Goal: Information Seeking & Learning: Learn about a topic

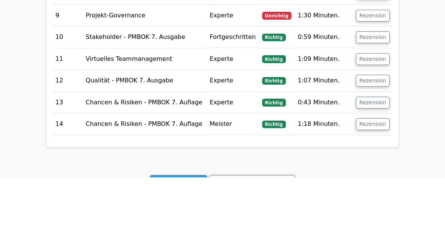
scroll to position [1078, 0]
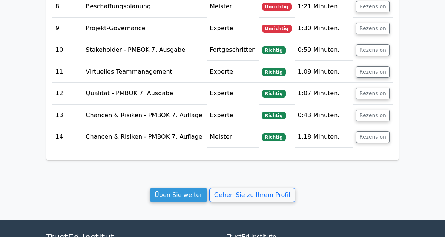
click at [181, 187] on link "Üben Sie weiter" at bounding box center [179, 194] width 58 height 14
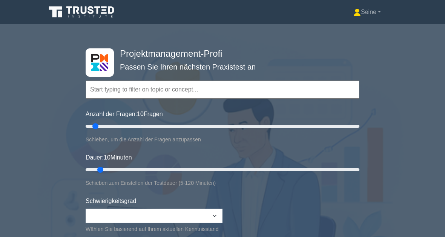
click at [118, 91] on input "text" at bounding box center [223, 89] width 274 height 18
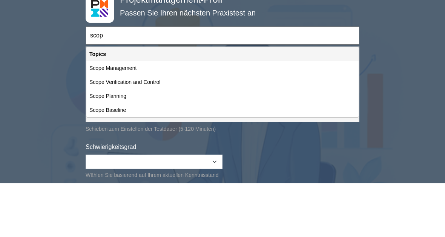
type input "scope"
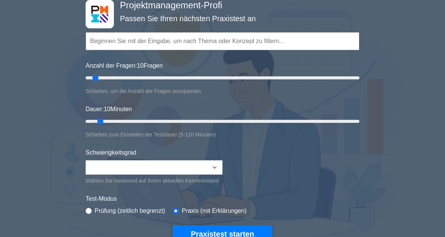
click at [114, 38] on input "text" at bounding box center [223, 41] width 274 height 18
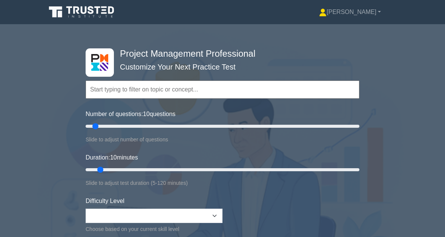
click at [373, 40] on div "Project Management Professional Customize Your Next Practice Test Topics Scope …" at bounding box center [222, 169] width 445 height 278
click at [116, 91] on input "text" at bounding box center [223, 89] width 274 height 18
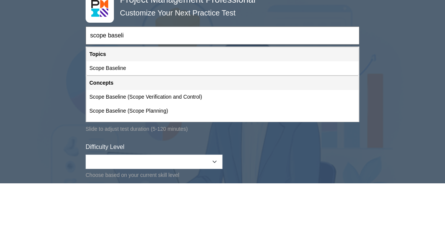
click at [129, 115] on div "Scope Baseline" at bounding box center [222, 122] width 272 height 14
type input "Scope Baseline"
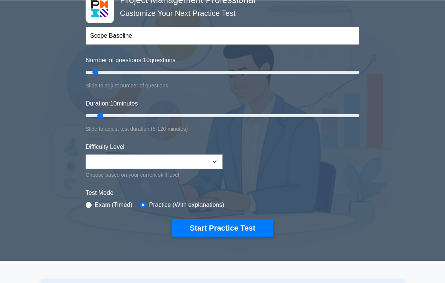
scroll to position [98, 0]
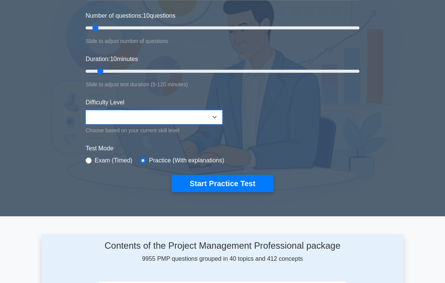
click at [210, 113] on select "Beginner Intermediate Expert" at bounding box center [154, 118] width 137 height 14
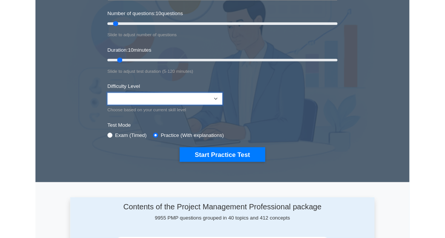
scroll to position [98, 0]
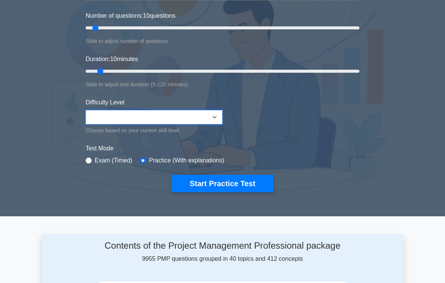
click at [163, 115] on select "Beginner Intermediate Expert" at bounding box center [154, 117] width 137 height 14
click at [89, 161] on input "radio" at bounding box center [89, 161] width 6 height 6
radio input "true"
click at [216, 121] on select "Beginner Intermediate Expert" at bounding box center [154, 117] width 137 height 14
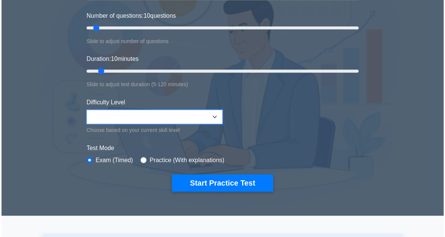
scroll to position [99, 0]
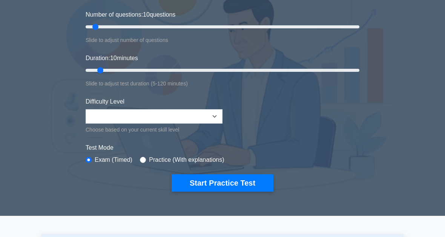
click at [146, 157] on input "radio" at bounding box center [143, 160] width 6 height 6
radio input "true"
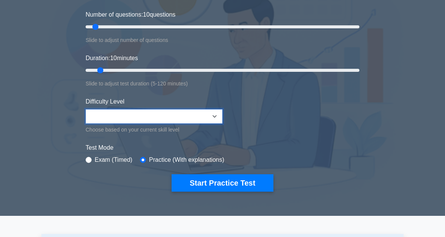
click at [192, 121] on select "Beginner Intermediate Expert" at bounding box center [154, 116] width 137 height 14
type input "20"
click at [111, 27] on input "Number of questions: 10 questions" at bounding box center [223, 26] width 274 height 9
type input "20"
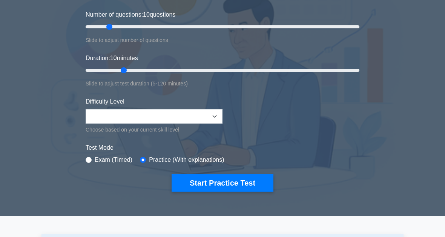
click at [129, 73] on input "Duration: 10 minutes" at bounding box center [223, 70] width 274 height 9
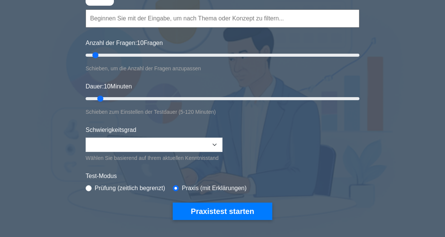
scroll to position [69, 0]
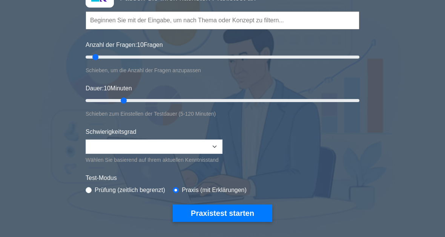
click at [121, 98] on input "Dauer: 10 Minuten" at bounding box center [223, 100] width 274 height 9
type input "30"
click at [142, 98] on input "Dauer: 20 Minuten" at bounding box center [223, 100] width 274 height 9
type input "30"
click at [121, 56] on input "Anzahl der Fragen: 10 Fragen" at bounding box center [223, 56] width 274 height 9
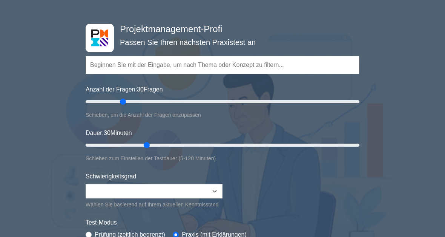
scroll to position [0, 0]
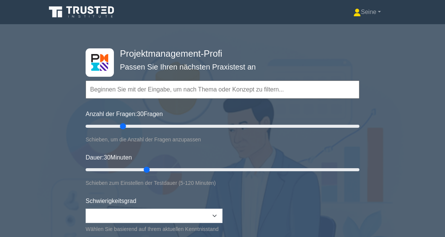
click at [99, 94] on input "text" at bounding box center [223, 89] width 274 height 18
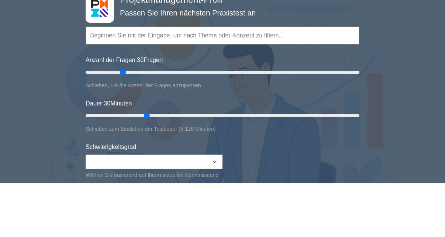
click at [424, 37] on div "Projektmanagement-Profi Passen Sie Ihren nächsten Praxistest an Topics Scope Ma…" at bounding box center [222, 169] width 445 height 278
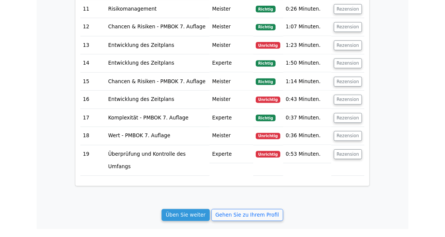
scroll to position [1312, 0]
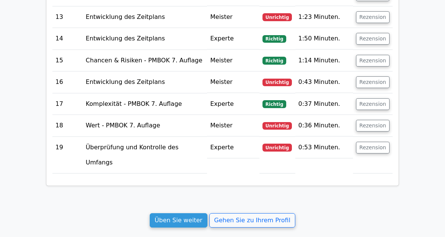
click at [266, 213] on link "Gehen Sie zu Ihrem Profil" at bounding box center [252, 220] width 86 height 14
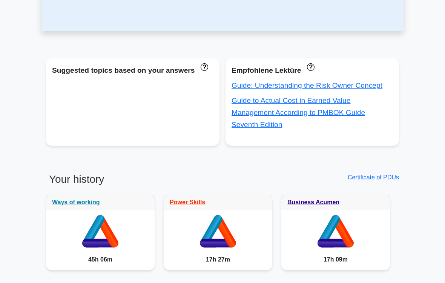
scroll to position [238, 0]
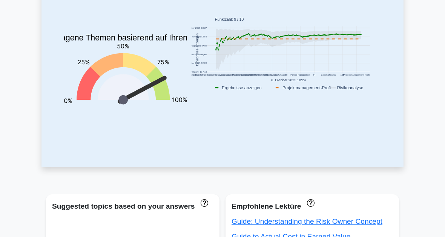
scroll to position [0, 0]
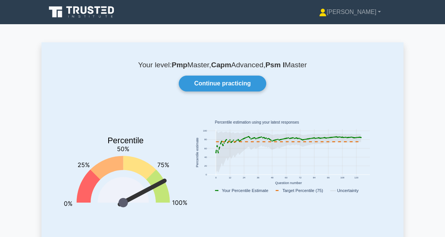
click at [74, 4] on link at bounding box center [82, 12] width 72 height 18
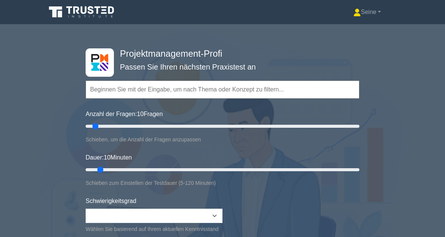
click at [105, 88] on input "text" at bounding box center [223, 89] width 274 height 18
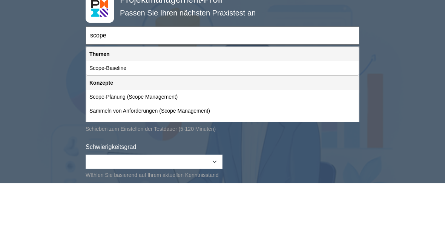
click at [132, 115] on div "Scope-Baseline" at bounding box center [222, 122] width 272 height 14
type input "Scope-Baseline"
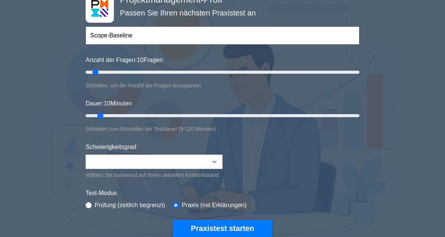
type input "20"
click at [110, 75] on input "Anzahl der Fragen: 10 Fragen" at bounding box center [223, 72] width 274 height 9
click at [127, 114] on input "Dauer: 10 Minuten" at bounding box center [223, 115] width 274 height 9
type input "25"
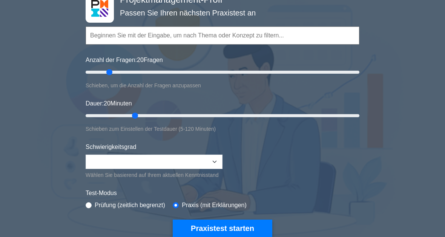
click at [138, 116] on input "Dauer: 20 Minuten" at bounding box center [223, 115] width 274 height 9
type input "15"
click at [105, 74] on input "Anzahl der Fragen: 20 Fragen" at bounding box center [223, 72] width 274 height 9
type input "20"
click at [124, 114] on input "Dauer: 25 Minuten" at bounding box center [223, 115] width 274 height 9
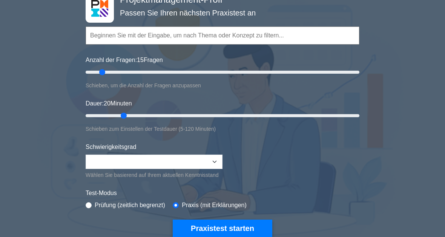
click at [244, 233] on button "Praxistest starten" at bounding box center [223, 227] width 100 height 17
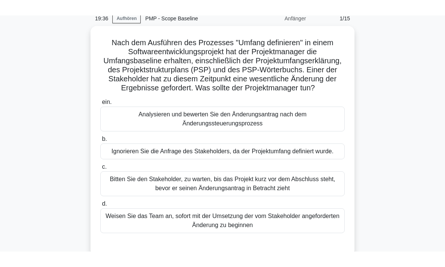
scroll to position [34, 0]
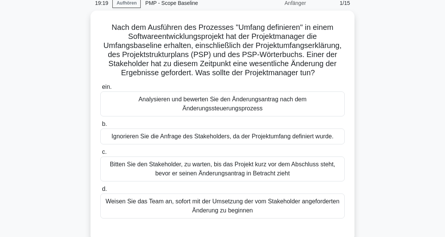
click at [315, 109] on div "Analysieren und bewerten Sie den Änderungsantrag nach dem Änderungssteuerungspr…" at bounding box center [222, 103] width 244 height 25
click at [100, 89] on input "ein. Analysieren und bewerten Sie den Änderungsantrag nach dem Änderungssteueru…" at bounding box center [100, 86] width 0 height 5
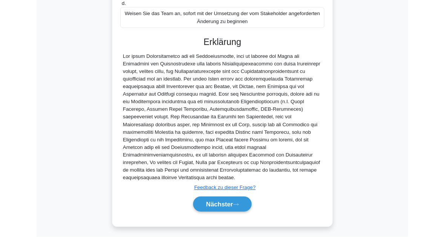
scroll to position [301, 0]
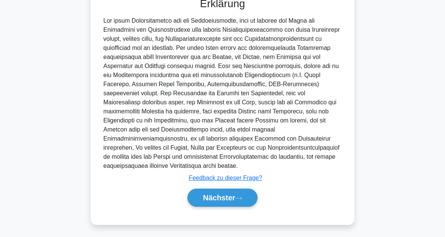
click at [247, 194] on button "Nächster" at bounding box center [222, 197] width 70 height 18
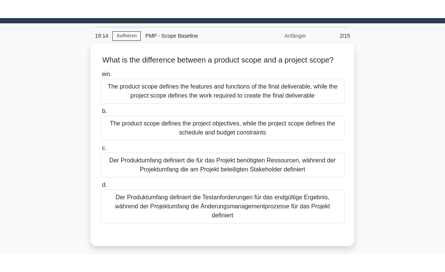
scroll to position [19, 0]
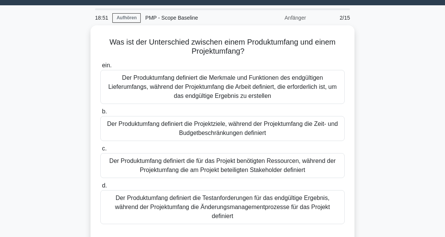
click at [306, 85] on div "Der Produktumfang definiert die Merkmale und Funktionen des endgültigen Lieferu…" at bounding box center [222, 87] width 244 height 34
click at [100, 68] on input "ein. Der Produktumfang definiert die Merkmale und Funktionen des endgültigen Li…" at bounding box center [100, 65] width 0 height 5
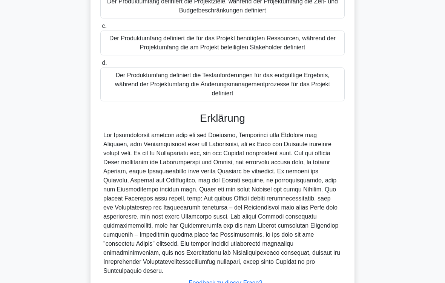
scroll to position [218, 0]
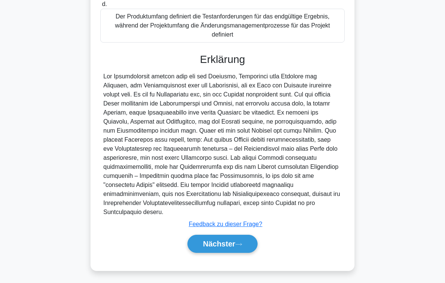
click at [241, 236] on icon at bounding box center [238, 245] width 7 height 4
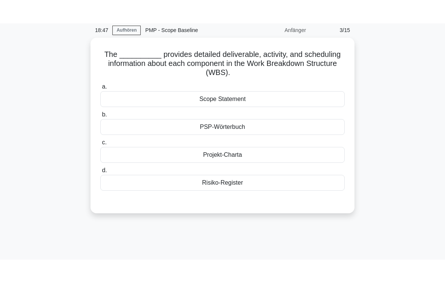
scroll to position [0, 0]
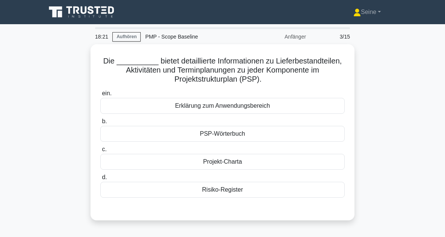
click at [255, 104] on div "Erklärung zum Anwendungsbereich" at bounding box center [222, 106] width 244 height 16
click at [100, 96] on input "ein. Erklärung zum Anwendungsbereich" at bounding box center [100, 93] width 0 height 5
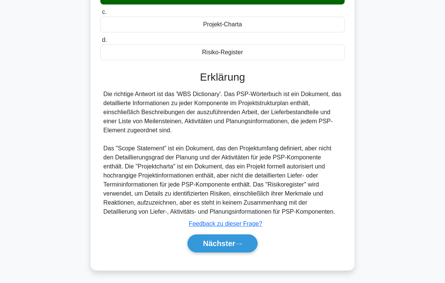
scroll to position [155, 0]
click at [244, 236] on button "Nächster" at bounding box center [222, 244] width 70 height 18
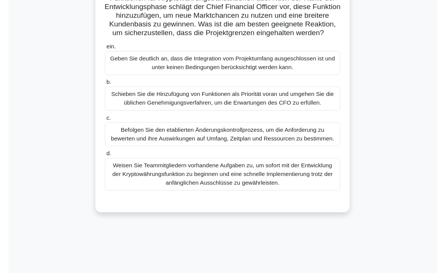
scroll to position [90, 0]
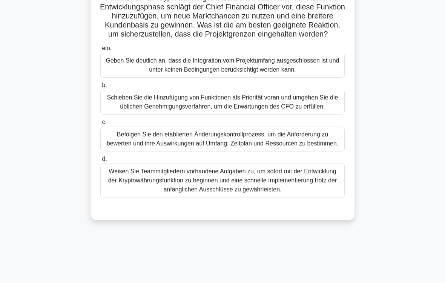
click at [313, 152] on div "Befolgen Sie den etablierten Änderungskontrollprozess, um die Anforderung zu be…" at bounding box center [222, 139] width 244 height 25
click at [100, 125] on input "c. Befolgen Sie den etablierten Änderungskontrollprozess, um die Anforderung zu…" at bounding box center [100, 122] width 0 height 5
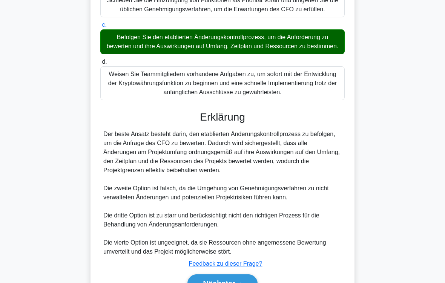
scroll to position [263, 0]
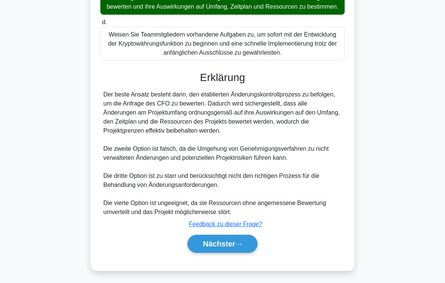
click at [238, 236] on icon at bounding box center [238, 245] width 7 height 4
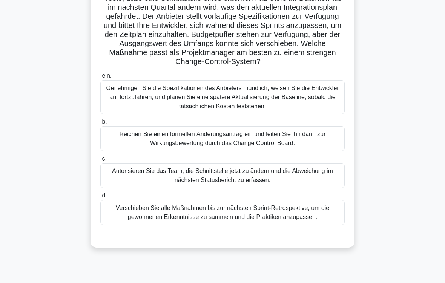
scroll to position [72, 0]
click at [330, 148] on div "Reichen Sie einen formellen Änderungsantrag ein und leiten Sie ihn dann zur Wir…" at bounding box center [222, 138] width 244 height 25
click at [100, 124] on input "b. Reichen Sie einen formellen Änderungsantrag ein und leiten Sie ihn dann zur …" at bounding box center [100, 122] width 0 height 5
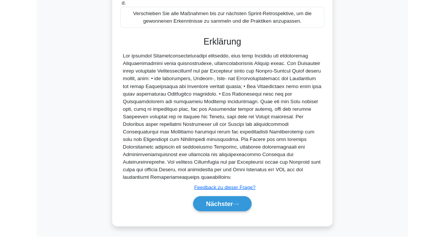
scroll to position [337, 0]
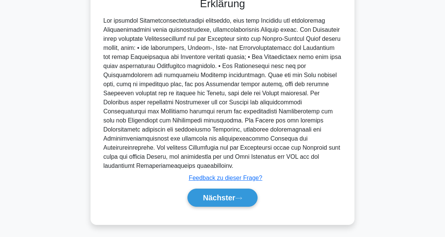
click at [247, 195] on button "Nächster" at bounding box center [222, 197] width 70 height 18
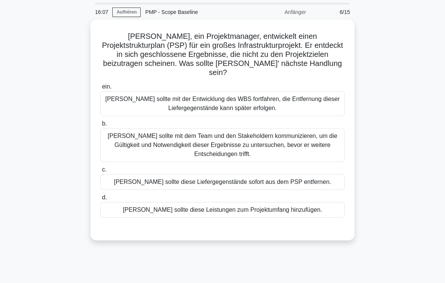
scroll to position [25, 0]
click at [320, 140] on div "Paul sollte mit dem Team und den Stakeholdern kommunizieren, um die Gültigkeit …" at bounding box center [222, 145] width 244 height 34
click at [100, 126] on input "b. Paul sollte mit dem Team und den Stakeholdern kommunizieren, um die Gültigke…" at bounding box center [100, 123] width 0 height 5
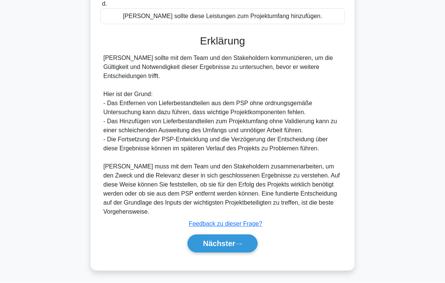
scroll to position [236, 0]
click at [243, 236] on button "Nächster" at bounding box center [222, 244] width 70 height 18
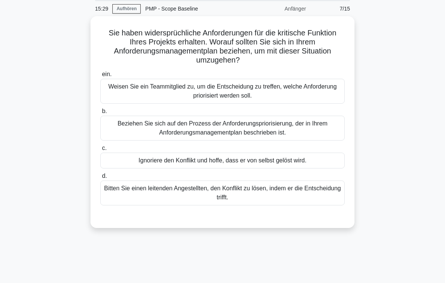
scroll to position [30, 0]
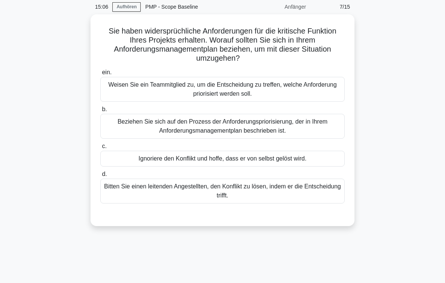
click at [319, 126] on div "Beziehen Sie sich auf den Prozess der Anforderungspriorisierung, der in Ihrem A…" at bounding box center [222, 126] width 244 height 25
click at [100, 112] on input "b. Beziehen Sie sich auf den Prozess der Anforderungspriorisierung, der in Ihre…" at bounding box center [100, 109] width 0 height 5
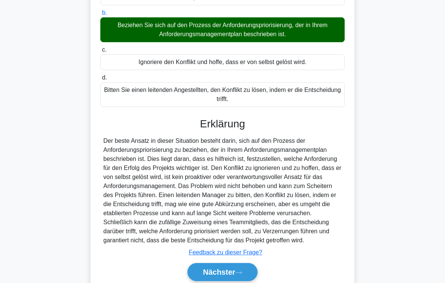
scroll to position [173, 0]
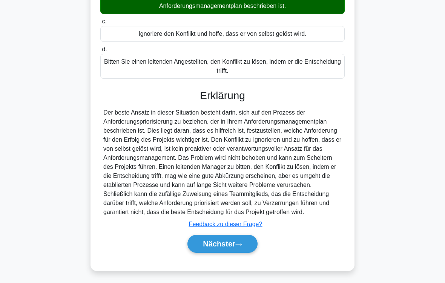
click at [246, 236] on button "Nächster" at bounding box center [222, 244] width 70 height 18
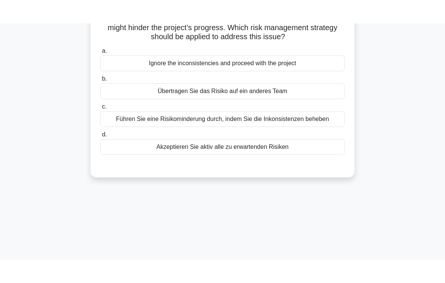
scroll to position [20, 0]
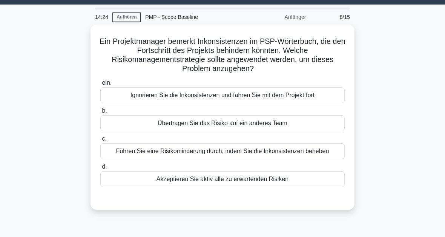
click at [317, 154] on div "Führen Sie eine Risikominderung durch, indem Sie die Inkonsistenzen beheben" at bounding box center [222, 151] width 244 height 16
click at [100, 141] on input "c. Führen Sie eine Risikominderung durch, indem Sie die Inkonsistenzen beheben" at bounding box center [100, 138] width 0 height 5
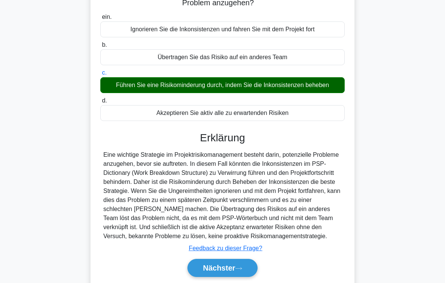
scroll to position [137, 0]
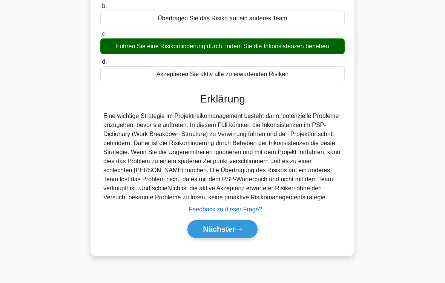
click at [242, 232] on icon at bounding box center [238, 230] width 7 height 4
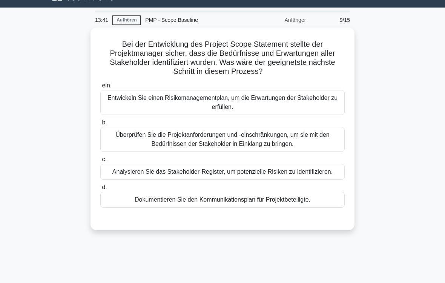
scroll to position [17, 0]
click at [266, 139] on div "Überprüfen Sie die Projektanforderungen und -einschränkungen, um sie mit den Be…" at bounding box center [222, 139] width 244 height 25
click at [100, 125] on input "b. Überprüfen Sie die Projektanforderungen und -einschränkungen, um sie mit den…" at bounding box center [100, 122] width 0 height 5
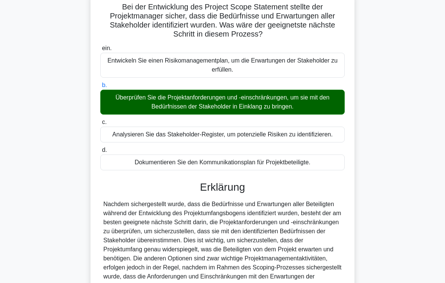
scroll to position [155, 0]
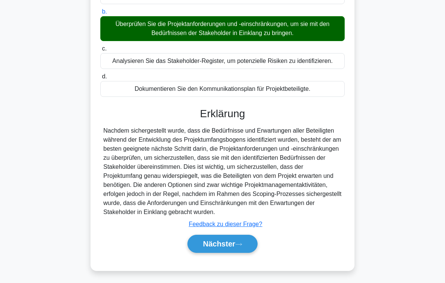
click at [235, 236] on font "Nächster" at bounding box center [219, 244] width 32 height 8
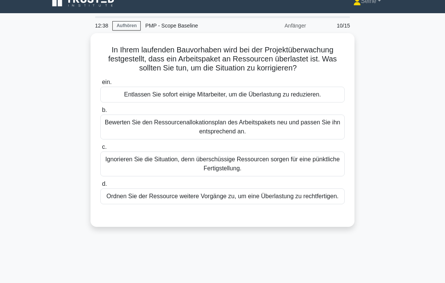
scroll to position [19, 0]
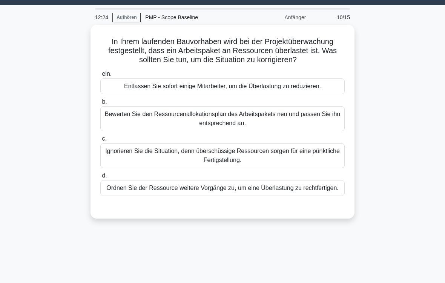
click at [324, 125] on div "Bewerten Sie den Ressourcenallokationsplan des Arbeitspakets neu und passen Sie…" at bounding box center [222, 118] width 244 height 25
click at [100, 104] on input "b. Bewerten Sie den Ressourcenallokationsplan des Arbeitspakets neu und passen …" at bounding box center [100, 102] width 0 height 5
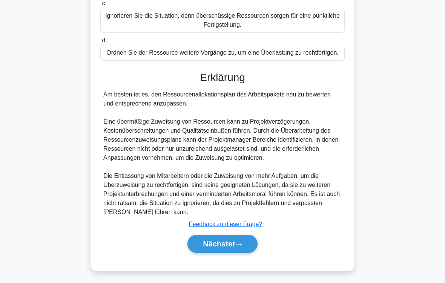
scroll to position [182, 0]
click at [242, 236] on button "Nächster" at bounding box center [222, 244] width 70 height 18
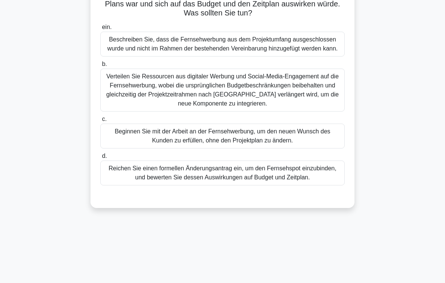
scroll to position [93, 0]
click at [315, 185] on div "Reichen Sie einen formellen Änderungsantrag ein, um den Fernsehspot einzubinden…" at bounding box center [222, 173] width 244 height 25
click at [100, 159] on input "d. Reichen Sie einen formellen Änderungsantrag ein, um den Fernsehspot einzubin…" at bounding box center [100, 156] width 0 height 5
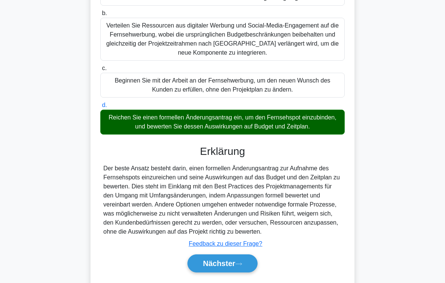
scroll to position [200, 0]
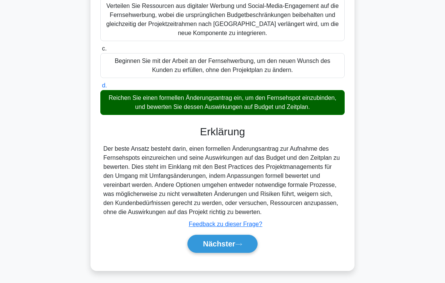
click at [248, 236] on button "Nächster" at bounding box center [222, 244] width 70 height 18
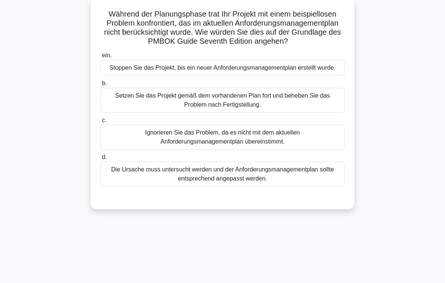
scroll to position [61, 0]
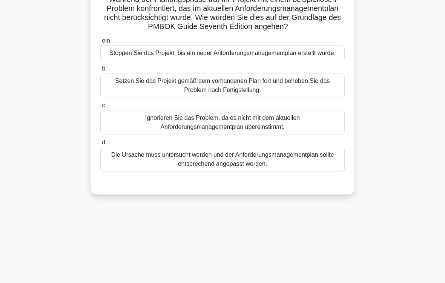
click at [318, 172] on div "Die Ursache muss untersucht werden und der Anforderungsmanagementplan sollte en…" at bounding box center [222, 159] width 244 height 25
click at [100, 145] on input "d. Die Ursache muss untersucht werden und der Anforderungsmanagementplan sollte…" at bounding box center [100, 142] width 0 height 5
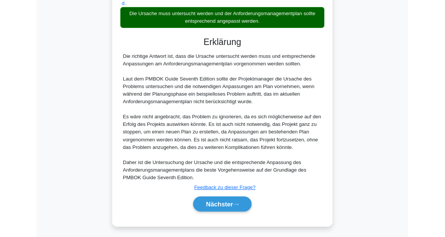
scroll to position [292, 0]
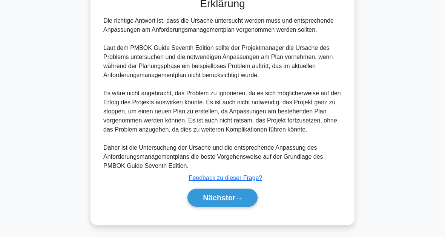
click at [247, 196] on button "Nächster" at bounding box center [222, 197] width 70 height 18
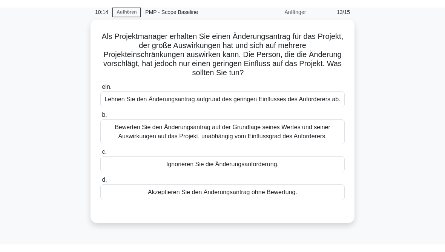
scroll to position [32, 0]
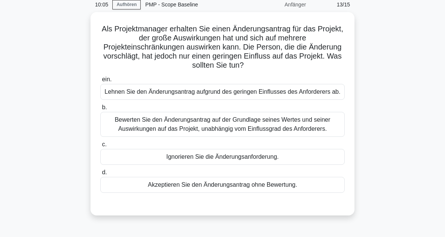
click at [310, 136] on div "Bewerten Sie den Änderungsantrag auf der Grundlage seines Wertes und seiner Aus…" at bounding box center [222, 124] width 244 height 25
click at [100, 110] on input "b. Bewerten Sie den Änderungsantrag auf der Grundlage seines Wertes und seiner …" at bounding box center [100, 107] width 0 height 5
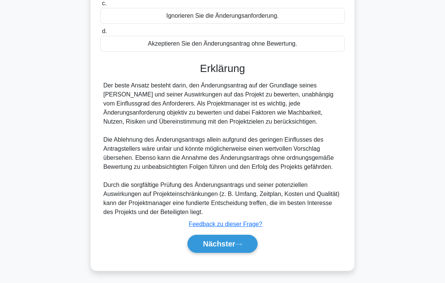
scroll to position [209, 0]
click at [247, 236] on button "Nächster" at bounding box center [222, 244] width 70 height 18
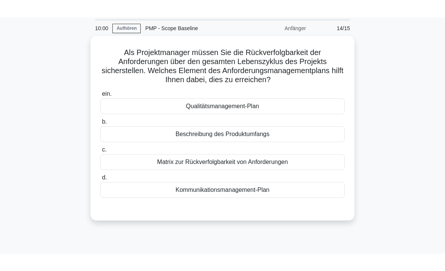
scroll to position [11, 0]
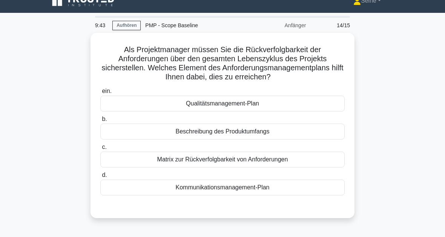
click at [313, 167] on div "Matrix zur Rückverfolgbarkeit von Anforderungen" at bounding box center [222, 159] width 244 height 16
click at [100, 149] on input "c. Matrix zur Rückverfolgbarkeit von Anforderungen" at bounding box center [100, 146] width 0 height 5
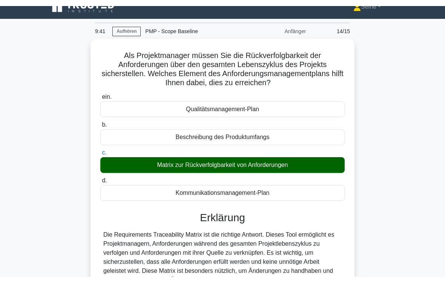
scroll to position [137, 0]
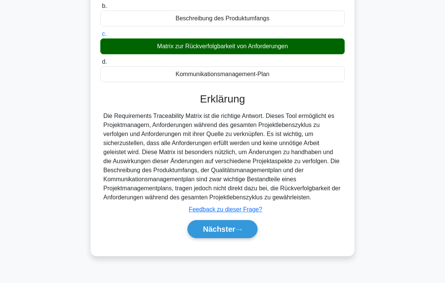
click at [245, 236] on button "Nächster" at bounding box center [222, 229] width 70 height 18
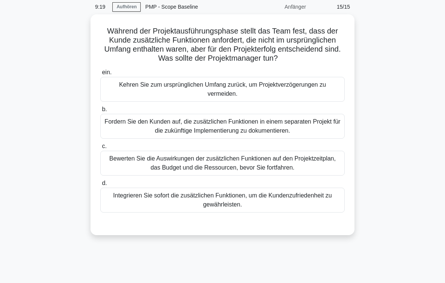
scroll to position [30, 0]
click at [323, 172] on div "Bewerten Sie die Auswirkungen der zusätzlichen Funktionen auf den Projektzeitpl…" at bounding box center [222, 163] width 244 height 25
click at [100, 149] on input "c. Bewerten Sie die Auswirkungen der zusätzlichen Funktionen auf den Projektzei…" at bounding box center [100, 146] width 0 height 5
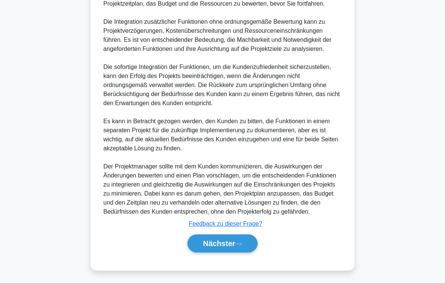
scroll to position [327, 0]
click at [385, 195] on div "Während der Projektausführungsphase stellt das Team fest, dass der Kunde zusätz…" at bounding box center [222, 21] width 362 height 517
click at [248, 236] on button "Nächster" at bounding box center [222, 244] width 70 height 18
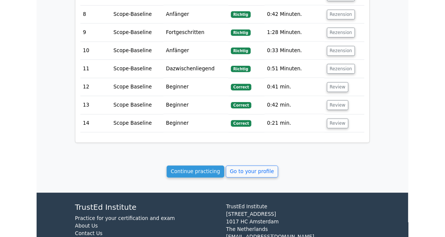
scroll to position [1044, 0]
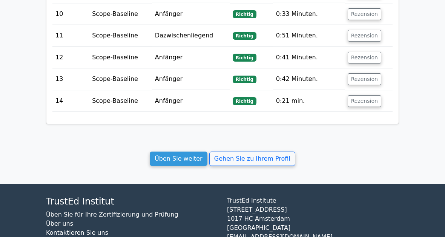
click at [204, 151] on link "Üben Sie weiter" at bounding box center [179, 158] width 58 height 14
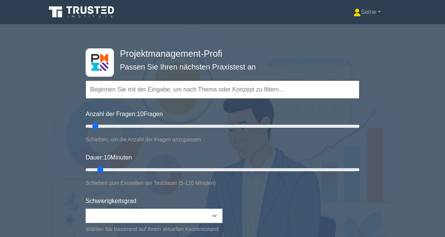
click at [130, 89] on input "text" at bounding box center [223, 89] width 274 height 18
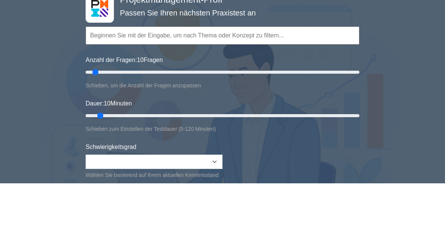
click at [112, 80] on input "text" at bounding box center [223, 89] width 274 height 18
paste input "Scope-Baseline"
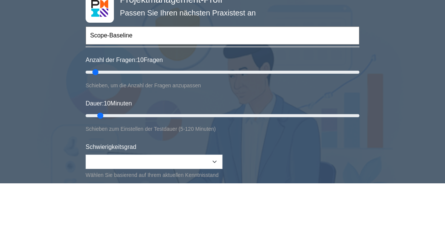
type input "Scope-Baseline"
click at [398, 45] on div "Projektmanagement-Profi Passen Sie Ihren nächsten Praxistest an Scope-Baseline …" at bounding box center [222, 169] width 445 height 278
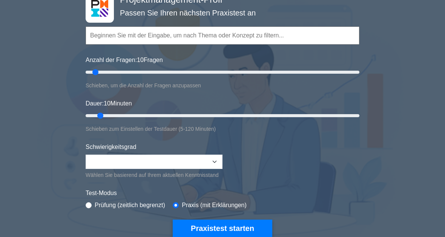
click at [295, 35] on input "text" at bounding box center [223, 35] width 274 height 18
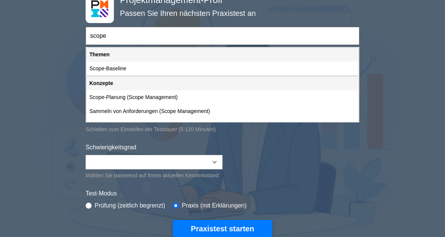
click at [134, 66] on div "Scope-Baseline" at bounding box center [222, 68] width 272 height 14
type input "Scope-Baseline"
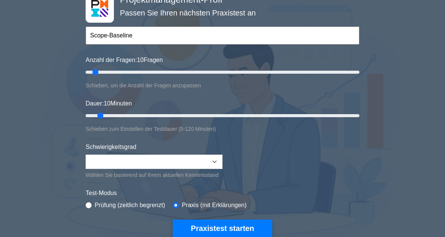
click at [153, 34] on input "Scope-Baseline" at bounding box center [223, 36] width 274 height 18
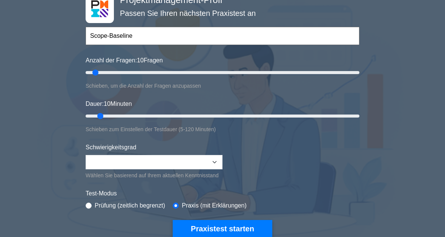
click at [206, 35] on input "Scope-Baseline" at bounding box center [223, 36] width 274 height 18
click at [246, 34] on input "Scope-Baseline" at bounding box center [223, 36] width 274 height 18
click at [271, 43] on input "Scope-Baseline" at bounding box center [223, 36] width 274 height 18
click at [389, 46] on div "Projektmanagement-Profi Passen Sie Ihren nächsten Praxistest an Scope-Baseline …" at bounding box center [222, 116] width 445 height 278
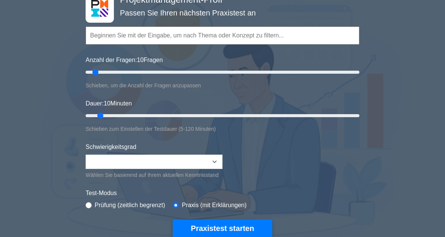
click at [311, 39] on input "text" at bounding box center [223, 35] width 274 height 18
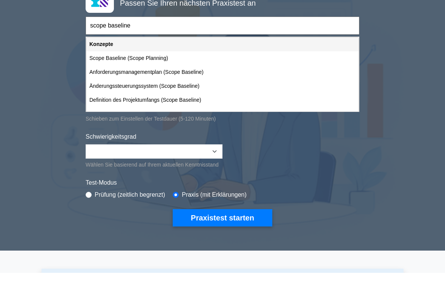
click at [179, 103] on div "Definition des Projektumfangs (Scope Baseline)" at bounding box center [222, 110] width 272 height 14
type input "Definition des Projektumfangs (Scope Baseline)"
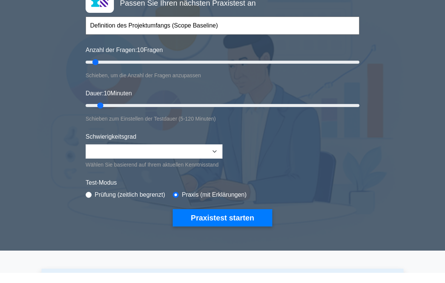
scroll to position [64, 0]
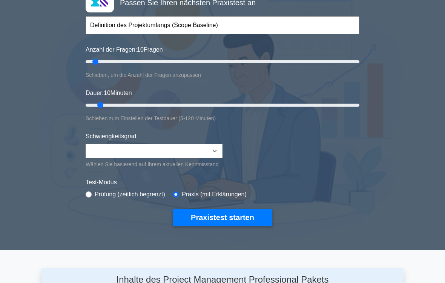
click at [241, 223] on button "Praxistest starten" at bounding box center [223, 217] width 100 height 17
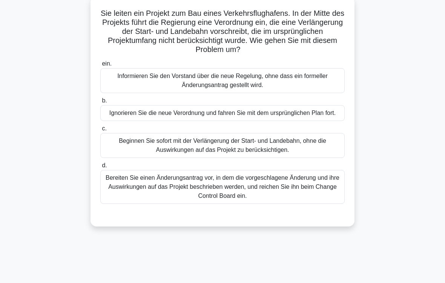
scroll to position [57, 0]
click at [312, 197] on div "Bereiten Sie einen Änderungsantrag vor, in dem die vorgeschlagene Änderung und …" at bounding box center [222, 187] width 244 height 34
click at [100, 168] on input "d. Bereiten Sie einen Änderungsantrag vor, in dem die vorgeschlagene Änderung u…" at bounding box center [100, 165] width 0 height 5
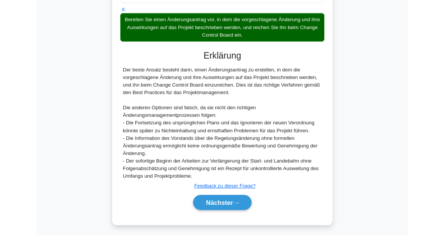
scroll to position [283, 0]
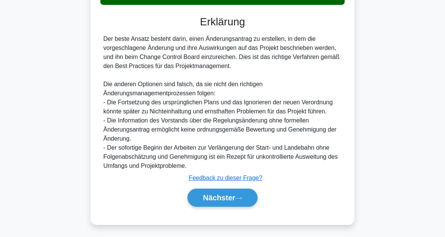
click at [249, 194] on button "Nächster" at bounding box center [222, 197] width 70 height 18
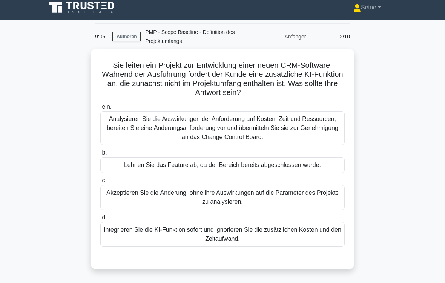
scroll to position [5, 0]
click at [319, 122] on div "Analysieren Sie die Auswirkungen der Anforderung auf Kosten, Zeit und Ressource…" at bounding box center [222, 128] width 244 height 34
click at [100, 109] on input "ein. Analysieren Sie die Auswirkungen der Anforderung auf Kosten, Zeit und Ress…" at bounding box center [100, 106] width 0 height 5
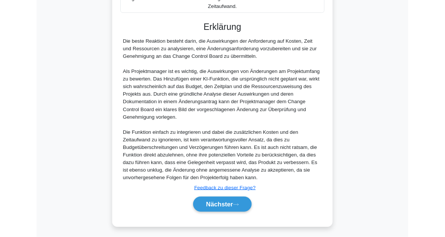
scroll to position [310, 0]
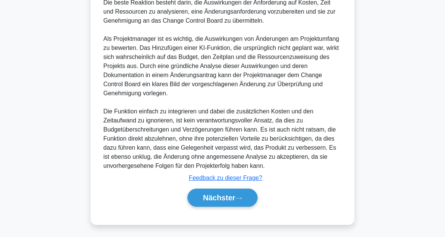
click at [250, 195] on button "Nächster" at bounding box center [222, 197] width 70 height 18
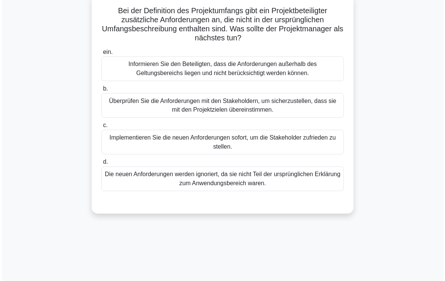
scroll to position [59, 0]
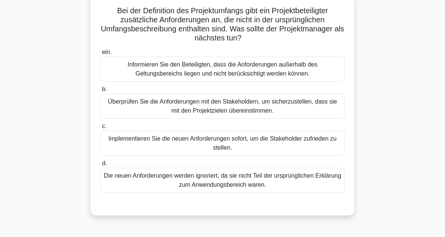
click at [302, 71] on div "Informieren Sie den Beteiligten, dass die Anforderungen außerhalb des Geltungsb…" at bounding box center [222, 69] width 244 height 25
click at [100, 55] on input "ein. Informieren Sie den Beteiligten, dass die Anforderungen außerhalb des Gelt…" at bounding box center [100, 52] width 0 height 5
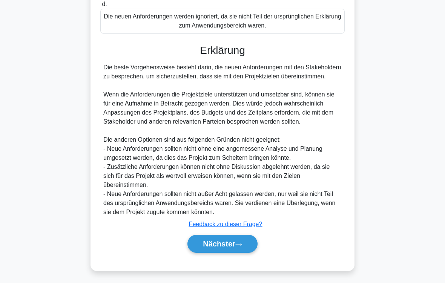
scroll to position [246, 0]
click at [247, 236] on button "Nächster" at bounding box center [222, 244] width 70 height 18
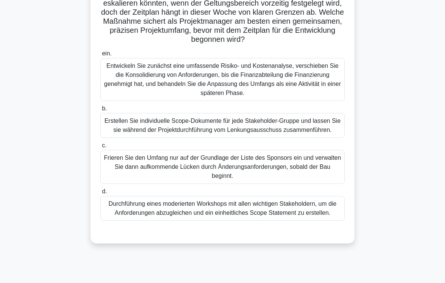
scroll to position [121, 0]
click at [304, 221] on div "Durchführung eines moderierten Workshops mit allen wichtigen Stakeholdern, um d…" at bounding box center [222, 209] width 244 height 25
click at [100, 195] on input "d. Durchführung eines moderierten Workshops mit allen wichtigen Stakeholdern, u…" at bounding box center [100, 192] width 0 height 5
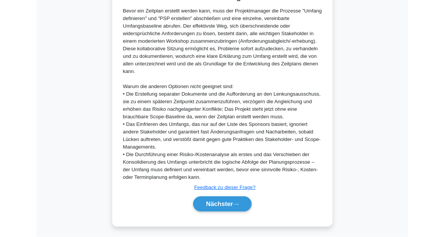
scroll to position [455, 0]
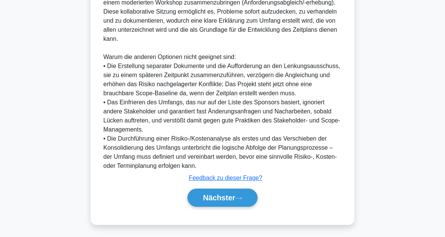
click at [252, 197] on button "Nächster" at bounding box center [222, 197] width 70 height 18
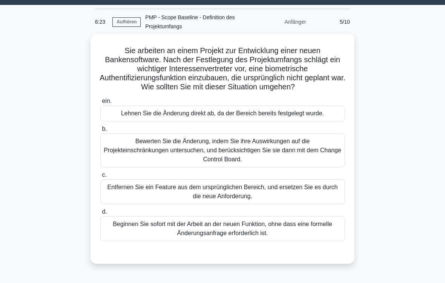
scroll to position [19, 0]
click at [321, 157] on div "Bewerten Sie die Änderung, indem Sie ihre Auswirkungen auf die Projekteinschrän…" at bounding box center [222, 151] width 244 height 34
click at [100, 132] on input "b. Bewerten Sie die Änderung, indem Sie ihre Auswirkungen auf die Projekteinsch…" at bounding box center [100, 129] width 0 height 5
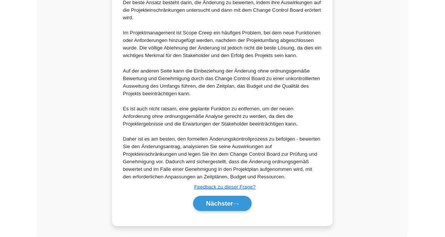
scroll to position [364, 0]
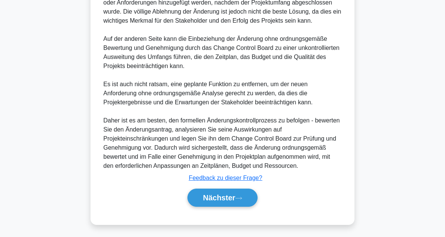
click at [244, 194] on button "Nächster" at bounding box center [222, 197] width 70 height 18
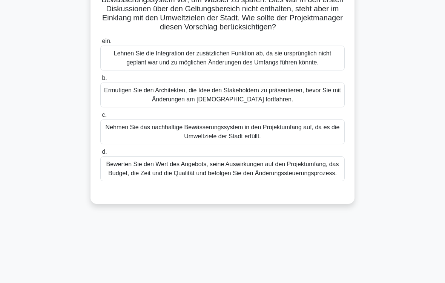
scroll to position [88, 0]
click at [322, 181] on div "Bewerten Sie den Wert des Angebots, seine Auswirkungen auf den Projektumfang, d…" at bounding box center [222, 169] width 244 height 25
click at [100, 155] on input "d. Bewerten Sie den Wert des Angebots, seine Auswirkungen auf den Projektumfang…" at bounding box center [100, 152] width 0 height 5
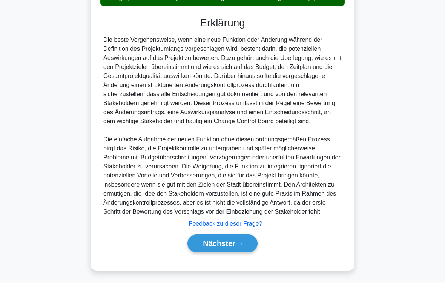
scroll to position [318, 0]
click at [251, 236] on button "Nächster" at bounding box center [222, 244] width 70 height 18
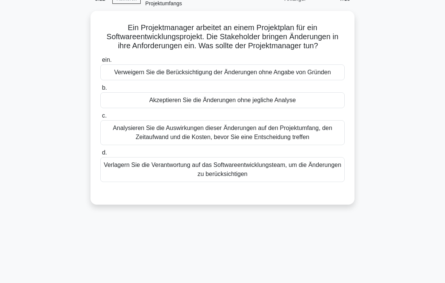
scroll to position [43, 0]
click at [324, 145] on div "Analysieren Sie die Auswirkungen dieser Änderungen auf den Projektumfang, den Z…" at bounding box center [222, 132] width 244 height 25
click at [100, 118] on input "c. Analysieren Sie die Auswirkungen dieser Änderungen auf den Projektumfang, de…" at bounding box center [100, 115] width 0 height 5
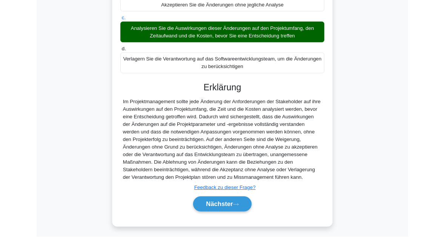
scroll to position [220, 0]
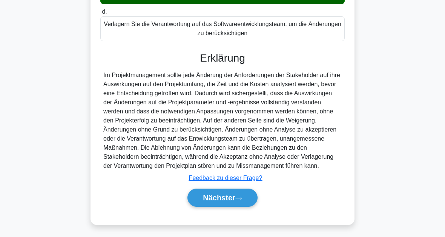
click at [246, 195] on button "Nächster" at bounding box center [222, 197] width 70 height 18
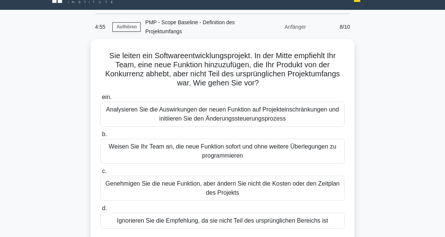
scroll to position [14, 0]
click at [316, 115] on div "Analysieren Sie die Auswirkungen der neuen Funktion auf Projekteinschränkungen …" at bounding box center [222, 113] width 244 height 25
click at [100, 100] on input "ein. Analysieren Sie die Auswirkungen der neuen Funktion auf Projekteinschränku…" at bounding box center [100, 97] width 0 height 5
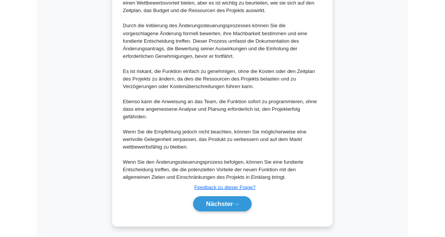
scroll to position [401, 0]
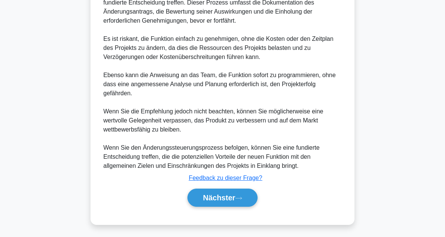
click at [252, 194] on button "Nächster" at bounding box center [222, 197] width 70 height 18
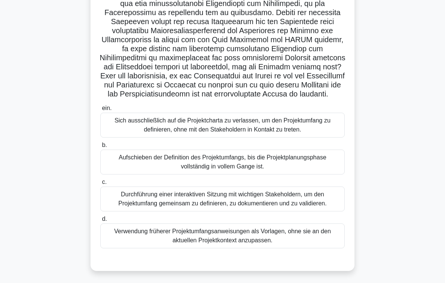
scroll to position [184, 0]
click at [318, 189] on div "Durchführung einer interaktiven Sitzung mit wichtigen Stakeholdern, um den Proj…" at bounding box center [222, 199] width 244 height 25
click at [100, 185] on input "c. Durchführung einer interaktiven Sitzung mit wichtigen Stakeholdern, um den P…" at bounding box center [100, 182] width 0 height 5
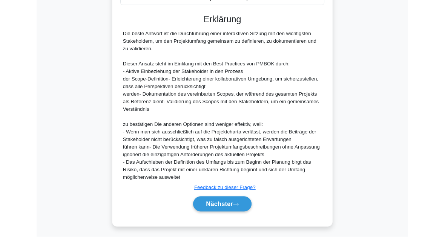
scroll to position [491, 0]
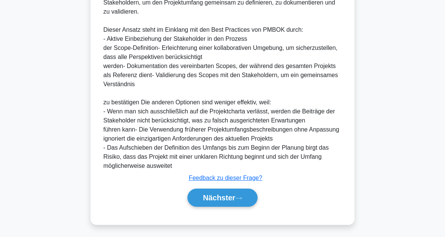
click at [248, 196] on button "Nächster" at bounding box center [222, 197] width 70 height 18
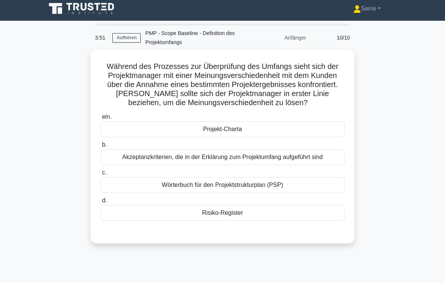
scroll to position [0, 0]
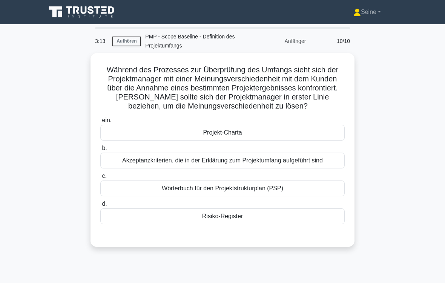
click at [333, 157] on div "Akzeptanzkriterien, die in der Erklärung zum Projektumfang aufgeführt sind" at bounding box center [222, 161] width 244 height 16
click at [100, 151] on input "b. Akzeptanzkriterien, die in der Erklärung zum Projektumfang aufgeführt sind" at bounding box center [100, 148] width 0 height 5
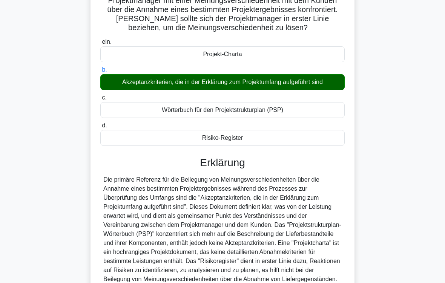
scroll to position [164, 0]
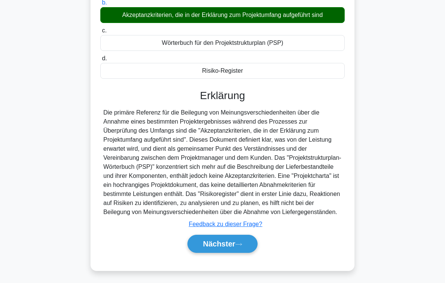
click at [232, 236] on font "Nächster" at bounding box center [219, 244] width 32 height 8
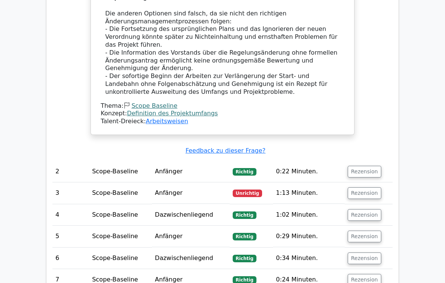
scroll to position [701, 0]
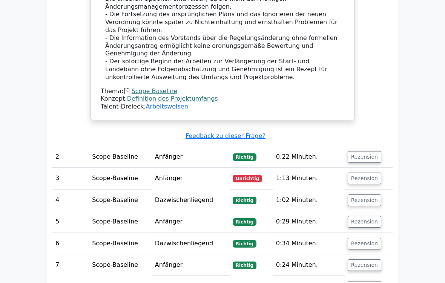
click at [368, 173] on button "Rezension" at bounding box center [365, 179] width 34 height 12
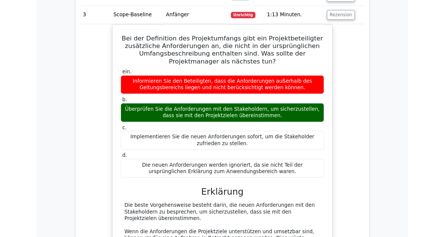
scroll to position [909, 0]
